Goal: Information Seeking & Learning: Learn about a topic

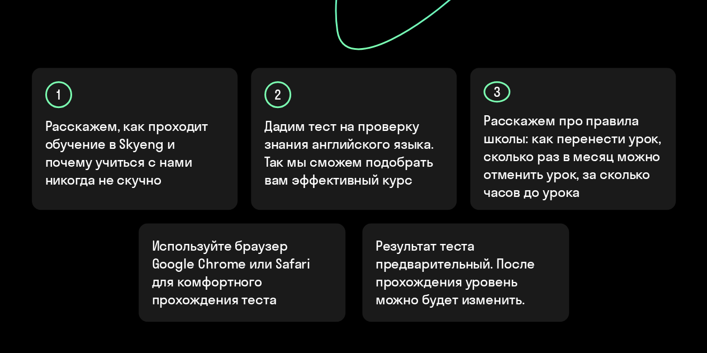
scroll to position [454, 0]
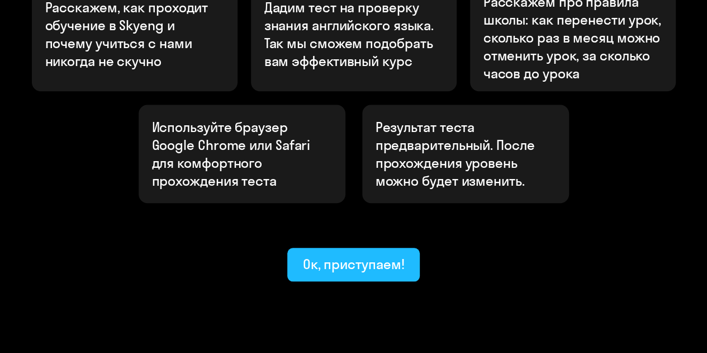
click at [354, 255] on div "Ок, приступаем!" at bounding box center [354, 264] width 102 height 18
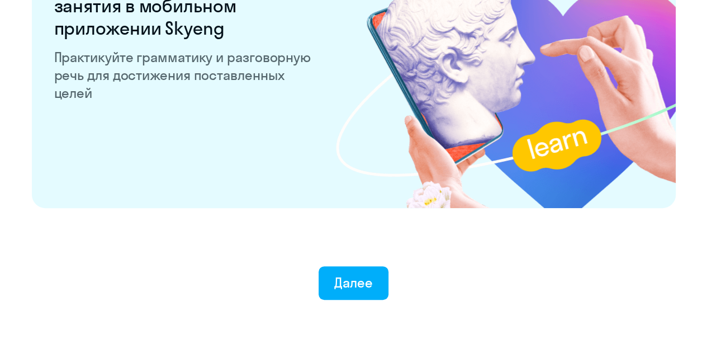
scroll to position [2239, 0]
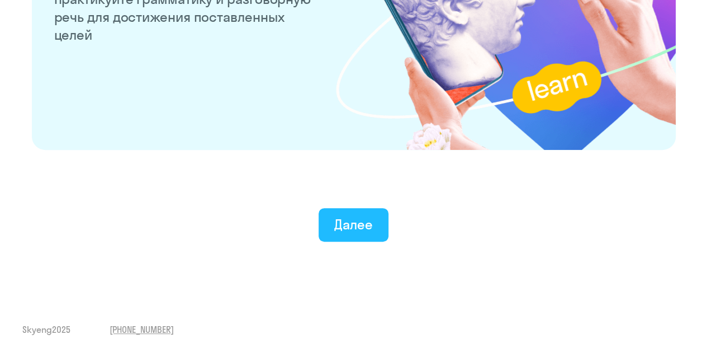
click at [355, 226] on div "Далее" at bounding box center [353, 224] width 39 height 18
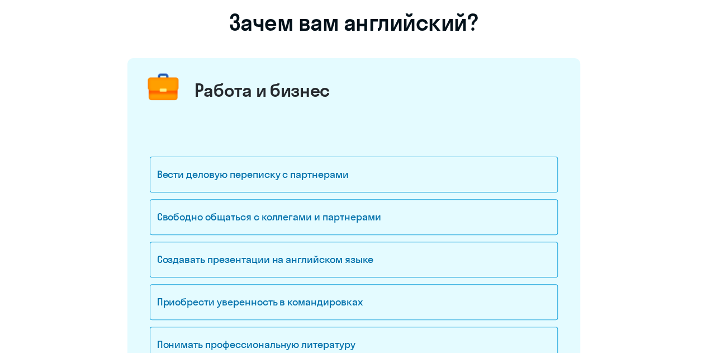
scroll to position [112, 0]
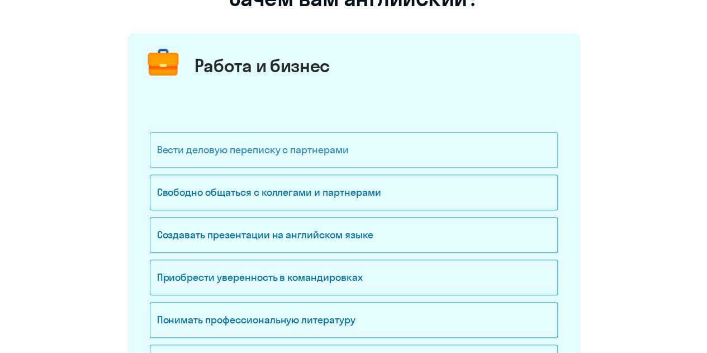
click at [318, 152] on div "Вести деловую переписку с партнерами" at bounding box center [354, 150] width 408 height 36
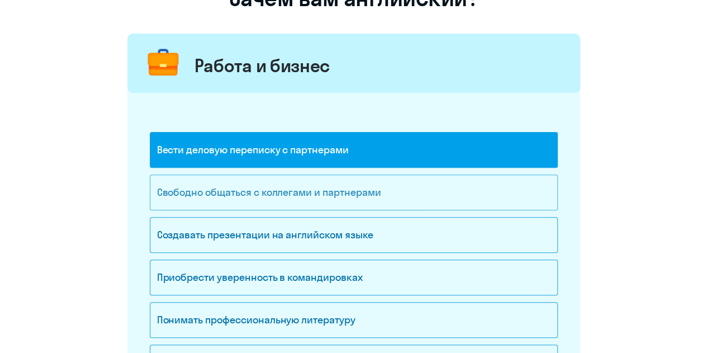
click at [301, 191] on div "Свободно общаться с коллегами и партнерами" at bounding box center [354, 192] width 408 height 36
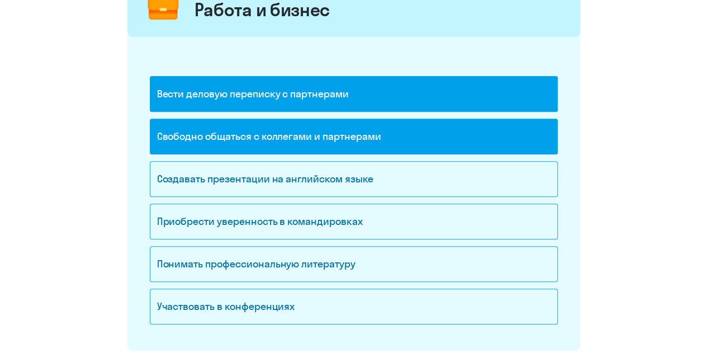
scroll to position [224, 0]
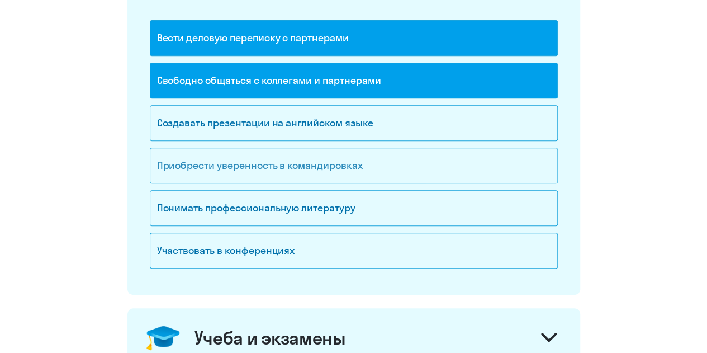
click at [294, 176] on div "Приобрести уверенность в командировках" at bounding box center [354, 166] width 408 height 36
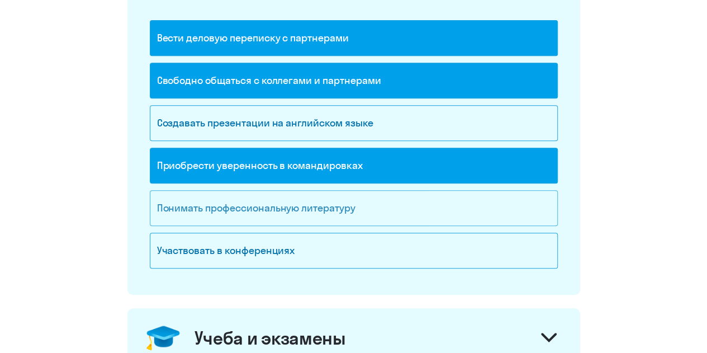
click at [402, 209] on div "Понимать профессиональную литературу" at bounding box center [354, 208] width 408 height 36
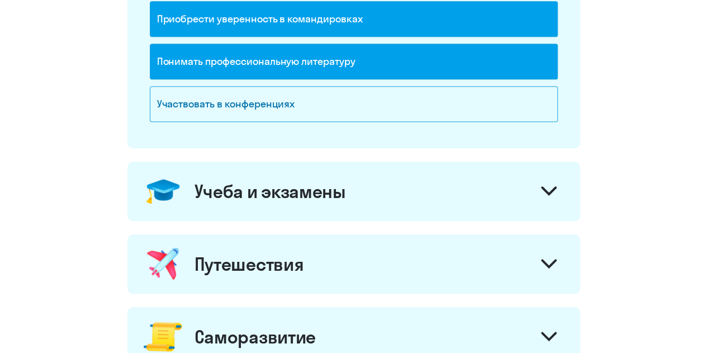
scroll to position [447, 0]
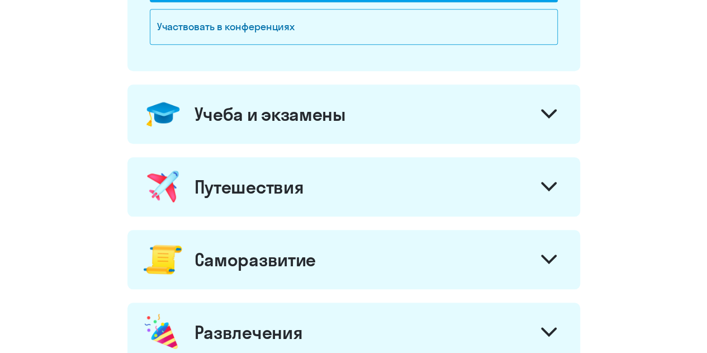
click at [429, 150] on div "Работа и бизнес Вести деловую переписку с партнерами Свободно общаться с коллег…" at bounding box center [353, 66] width 453 height 736
click at [433, 126] on div "Учеба и экзамены" at bounding box center [353, 113] width 453 height 59
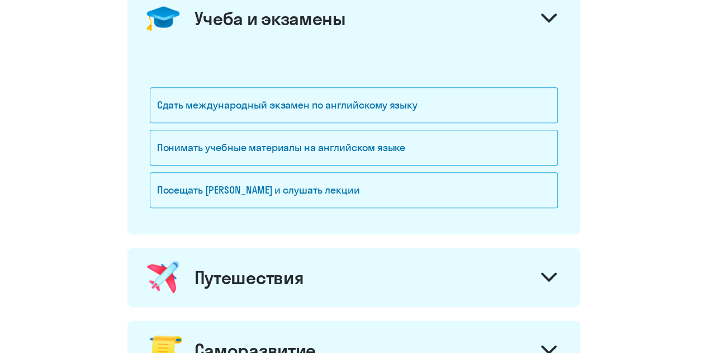
scroll to position [559, 0]
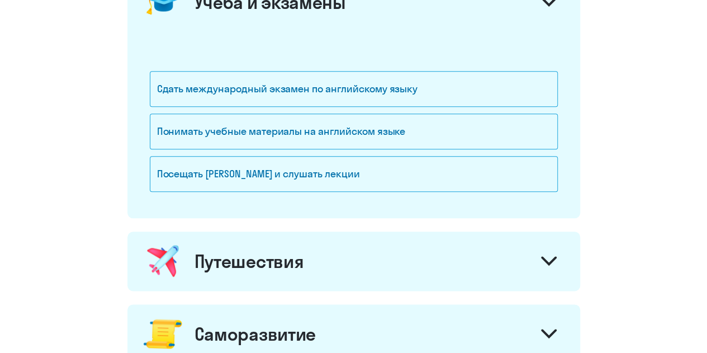
click at [433, 125] on div "Понимать учебные материалы на английском языке" at bounding box center [354, 131] width 408 height 36
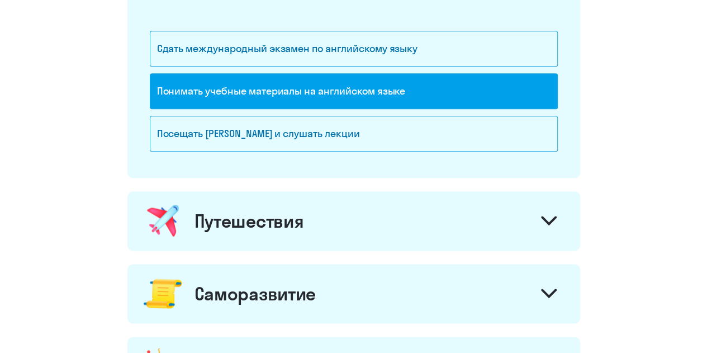
scroll to position [615, 0]
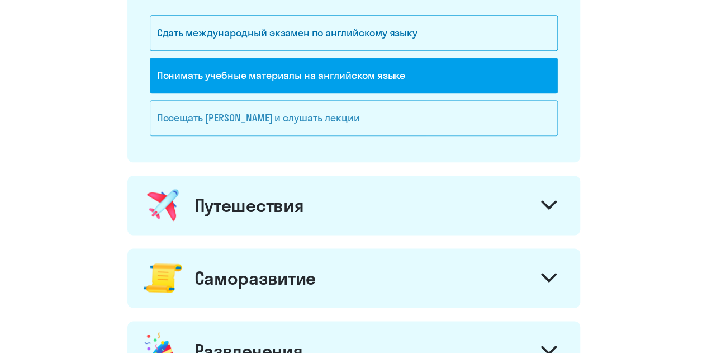
click at [433, 125] on div "Посещать [PERSON_NAME] и слушать лекции" at bounding box center [354, 118] width 408 height 36
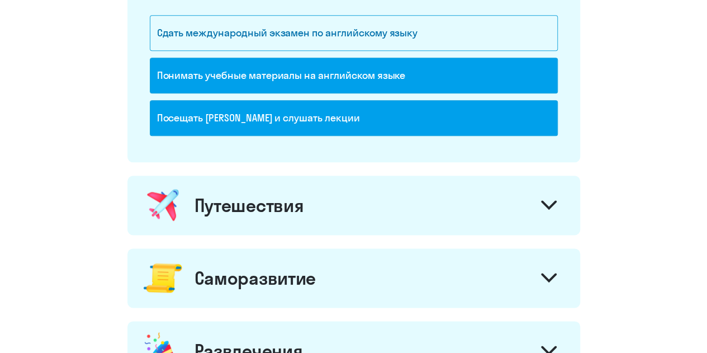
click at [393, 195] on div "Путешествия" at bounding box center [353, 205] width 453 height 59
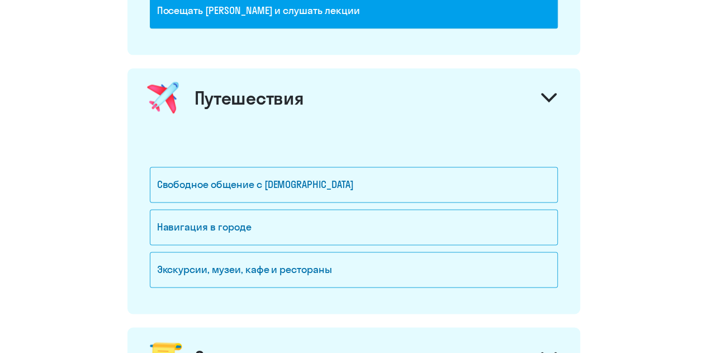
scroll to position [727, 0]
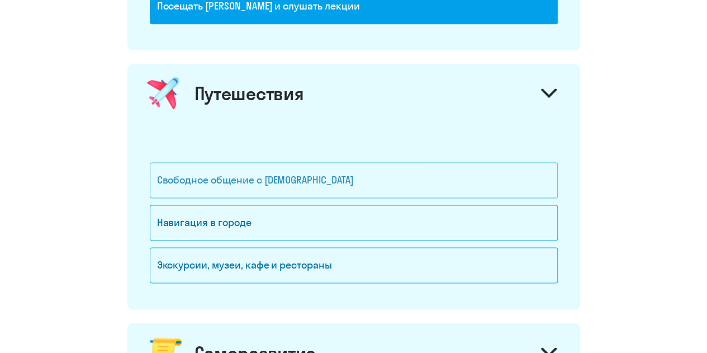
click at [394, 177] on div "Свободное общение с [DEMOGRAPHIC_DATA]" at bounding box center [354, 180] width 408 height 36
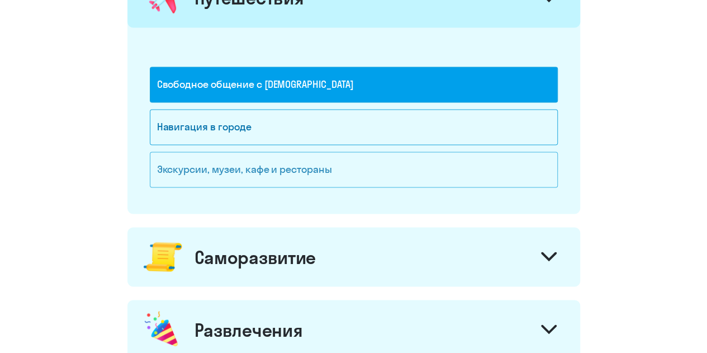
scroll to position [839, 0]
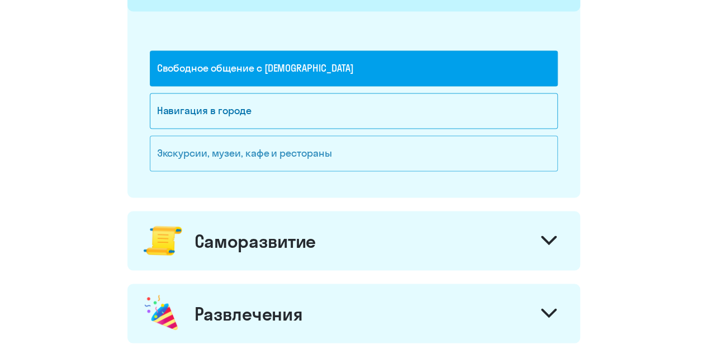
click at [392, 144] on div "Экскурсии, музеи, кафе и рестораны" at bounding box center [354, 153] width 408 height 36
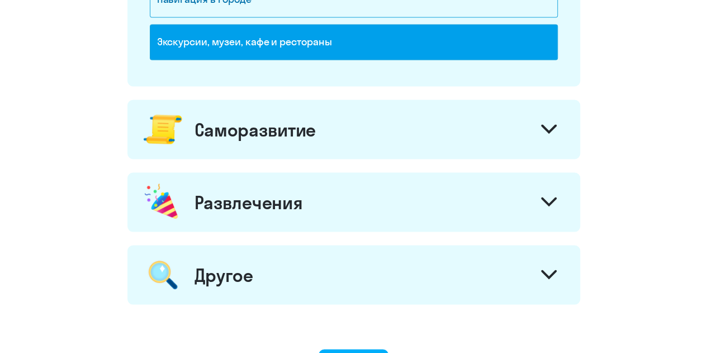
scroll to position [950, 0]
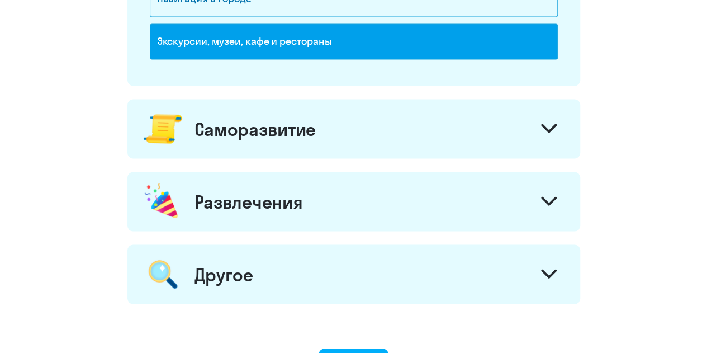
click at [403, 136] on div "Саморазвитие" at bounding box center [353, 128] width 453 height 59
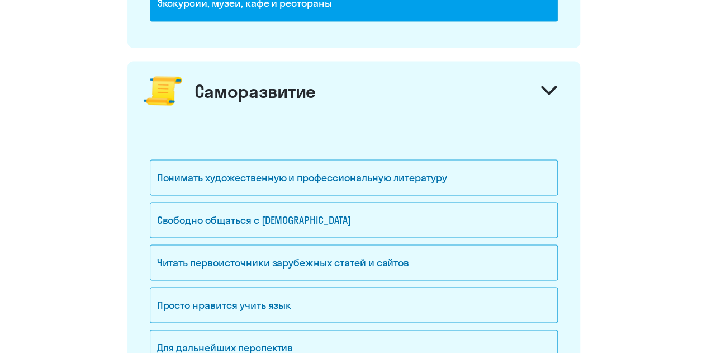
scroll to position [1006, 0]
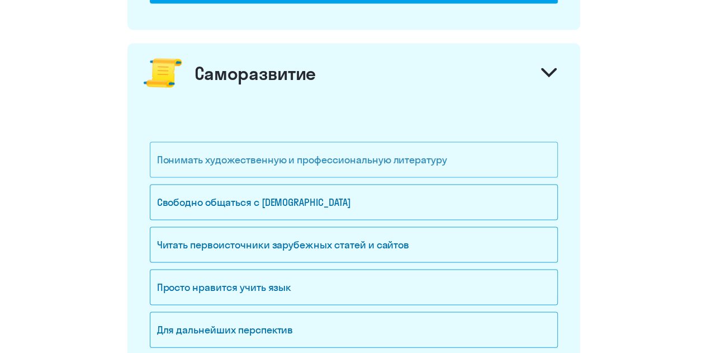
click at [399, 141] on div "Понимать художественную и профессиональную литературу" at bounding box center [354, 159] width 408 height 36
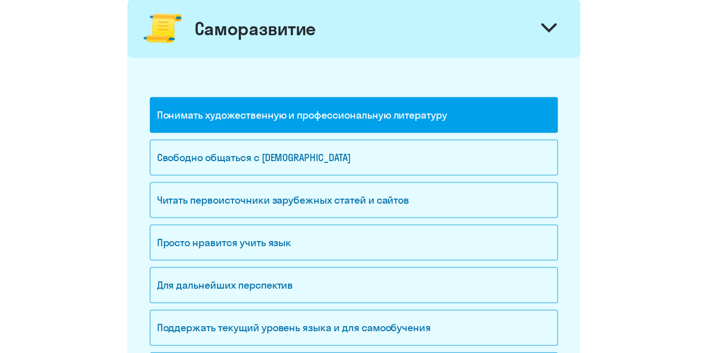
scroll to position [1062, 0]
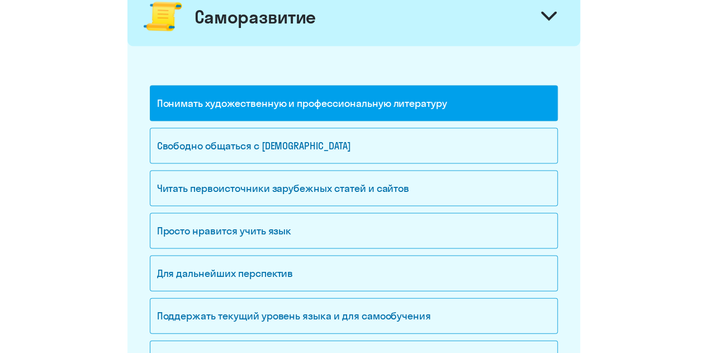
click at [399, 141] on div "Свободно общаться с [DEMOGRAPHIC_DATA]" at bounding box center [354, 146] width 408 height 36
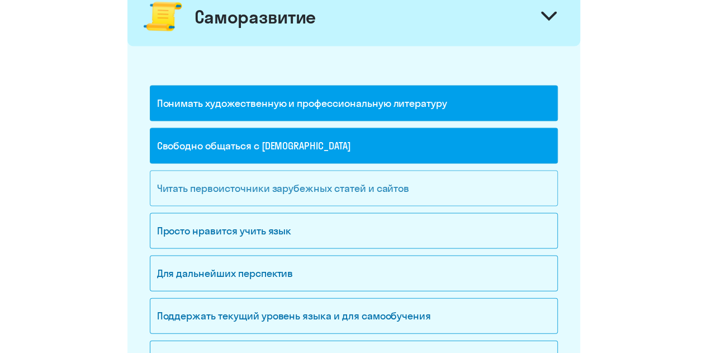
click at [393, 179] on div "Читать первоисточники зарубежных статей и сайтов" at bounding box center [354, 189] width 408 height 36
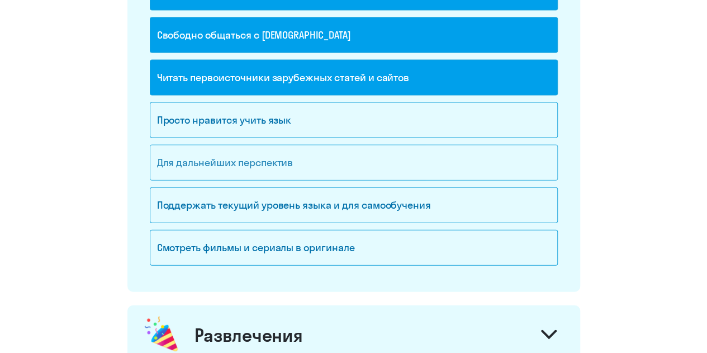
scroll to position [1174, 0]
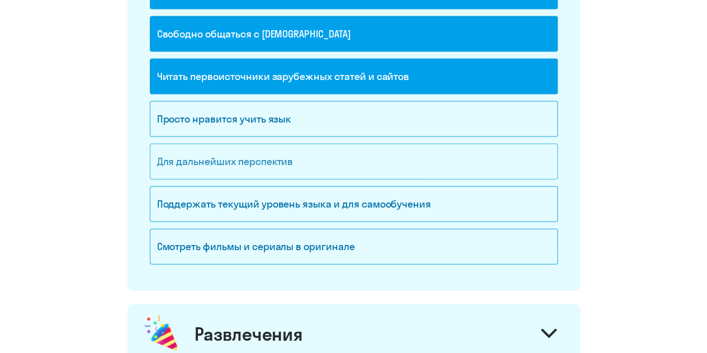
click at [400, 144] on div "Для дальнейших перспектив" at bounding box center [354, 162] width 408 height 36
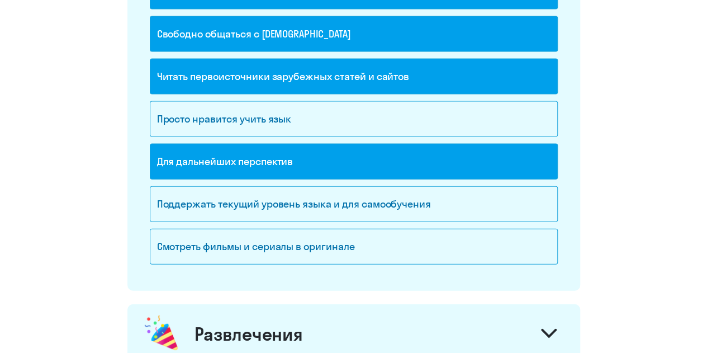
scroll to position [1230, 0]
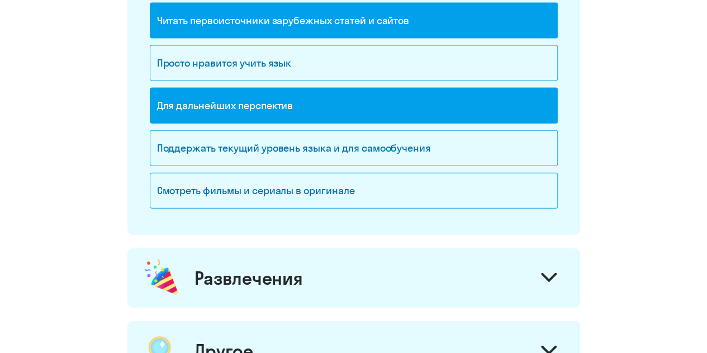
click at [400, 144] on div "Поддержать текущий уровень языка и для cамообучения" at bounding box center [354, 148] width 408 height 36
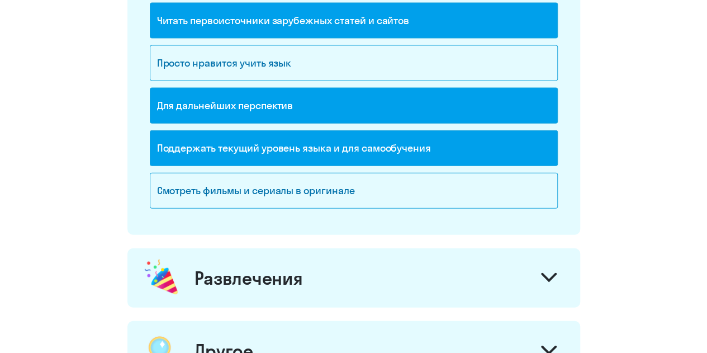
click at [384, 164] on div "Поддержать текущий уровень языка и для cамообучения" at bounding box center [354, 151] width 408 height 42
click at [367, 187] on div "Смотреть фильмы и сериалы в оригинале" at bounding box center [354, 191] width 408 height 36
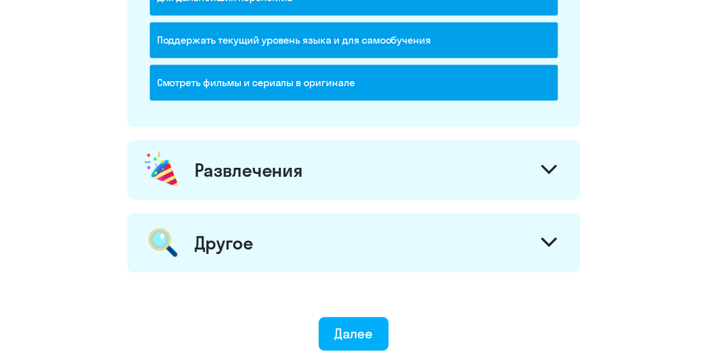
scroll to position [1342, 0]
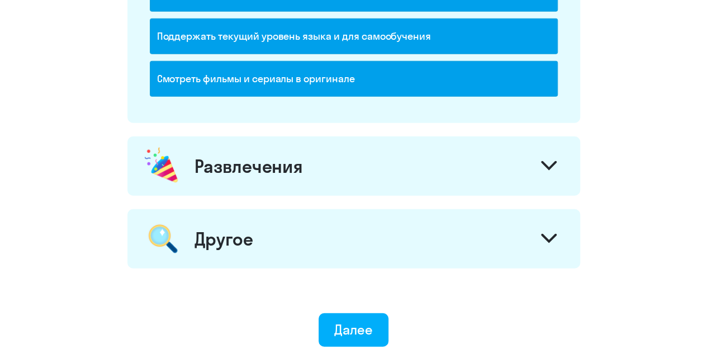
drag, startPoint x: 377, startPoint y: 160, endPoint x: 375, endPoint y: 154, distance: 6.4
click at [377, 160] on div "Развлечения" at bounding box center [353, 165] width 453 height 59
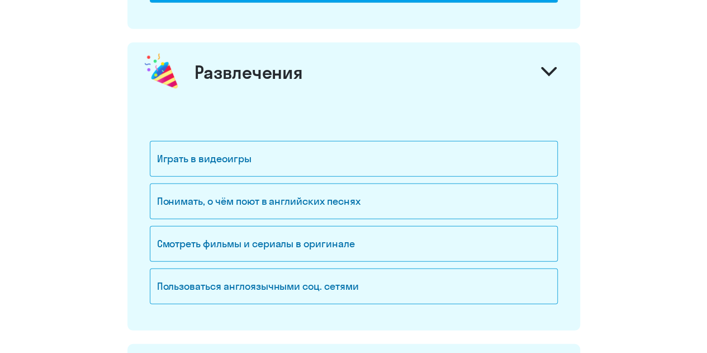
scroll to position [1454, 0]
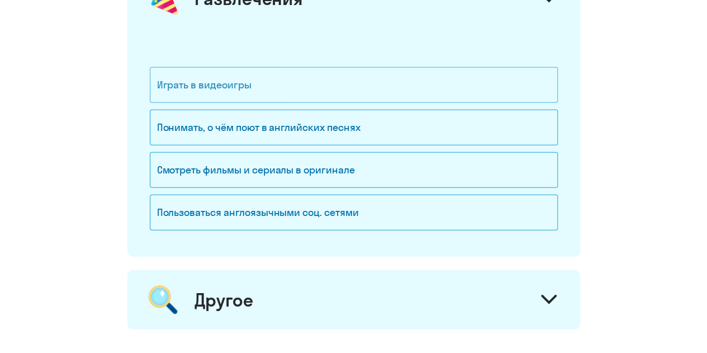
click at [396, 116] on div "Понимать, о чём поют в английских песнях" at bounding box center [354, 128] width 408 height 36
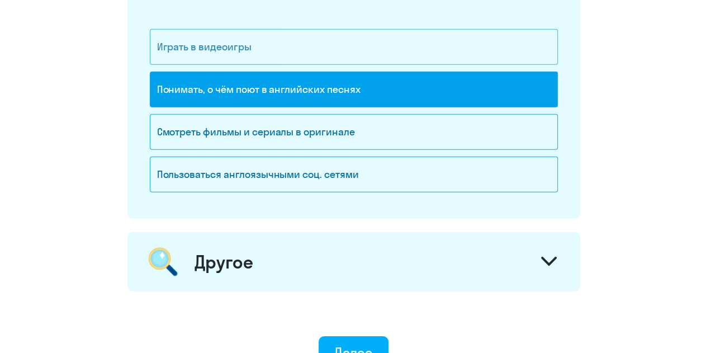
scroll to position [1565, 0]
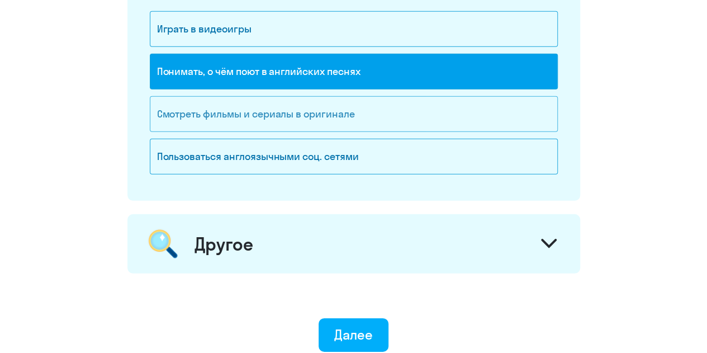
click at [397, 116] on div "Смотреть фильмы и сериалы в оригинале" at bounding box center [354, 114] width 408 height 36
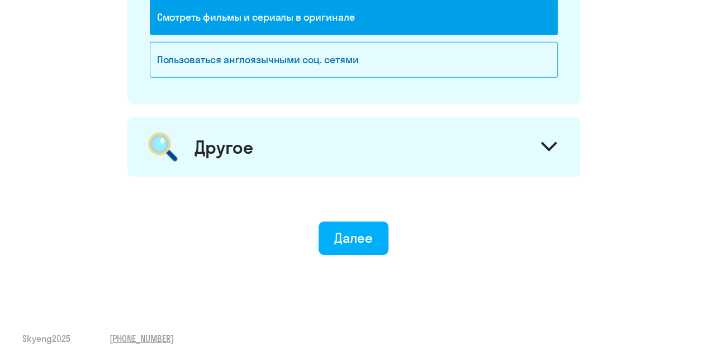
click at [396, 117] on div "Другое" at bounding box center [353, 146] width 453 height 59
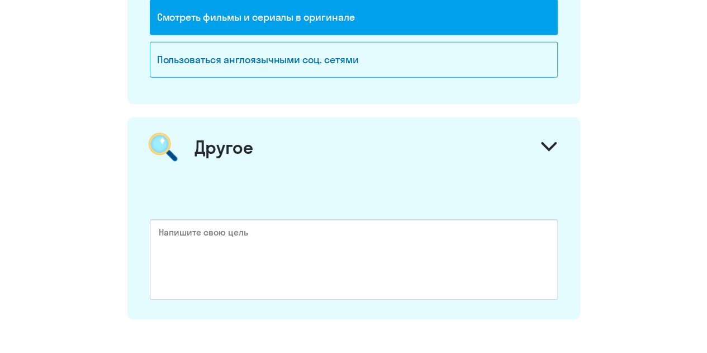
scroll to position [1774, 0]
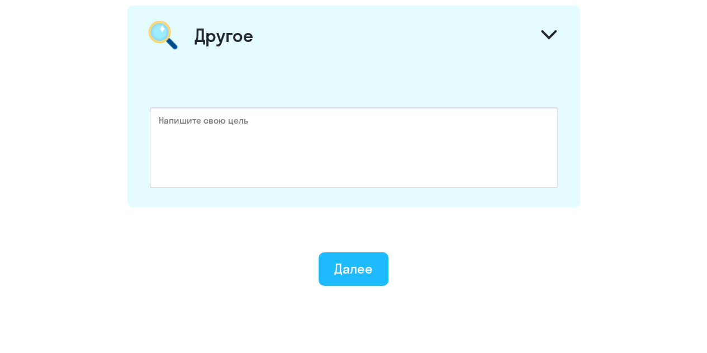
click at [372, 259] on div "Далее" at bounding box center [353, 268] width 39 height 18
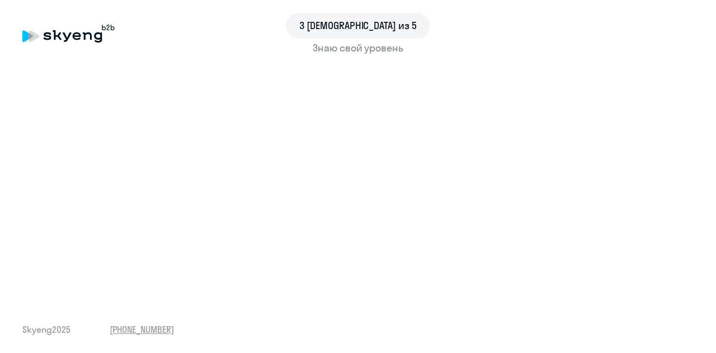
click at [430, 296] on div "3 шаг из 5 Знаю свой уровень Skyeng 2025 +7 499 455-08-69" at bounding box center [358, 176] width 716 height 353
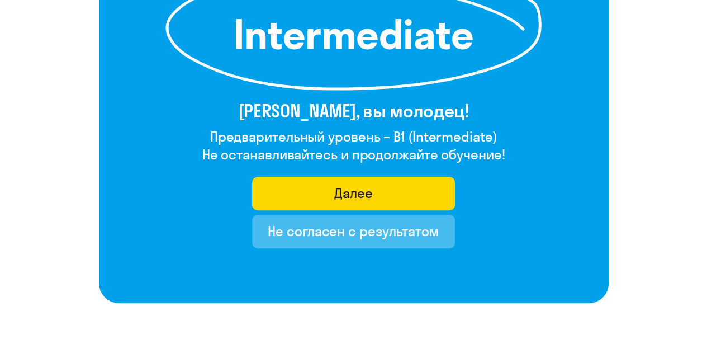
scroll to position [224, 0]
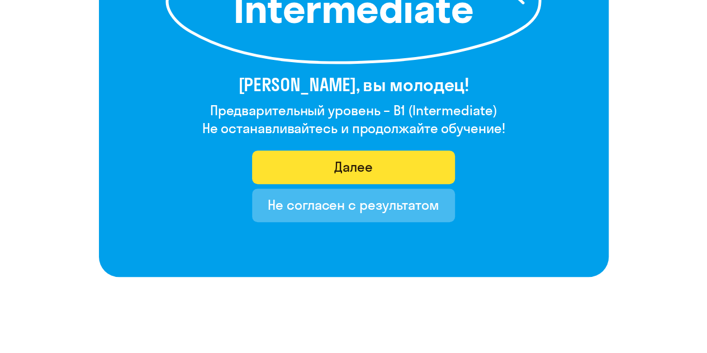
click at [364, 171] on div "Далее" at bounding box center [353, 167] width 39 height 18
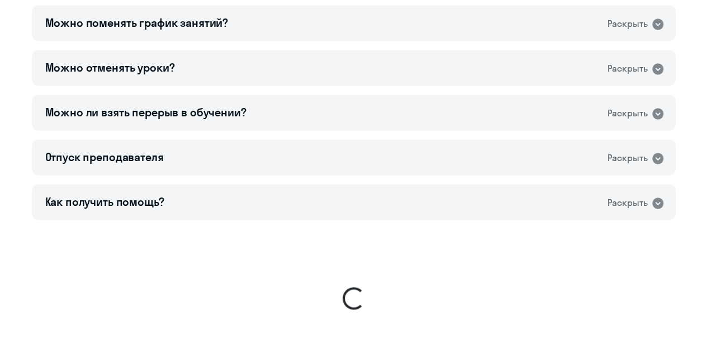
scroll to position [973, 0]
